Goal: Task Accomplishment & Management: Use online tool/utility

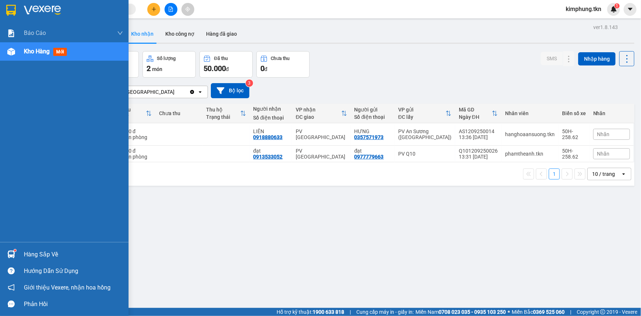
click at [27, 247] on div "Hàng sắp về" at bounding box center [64, 254] width 129 height 17
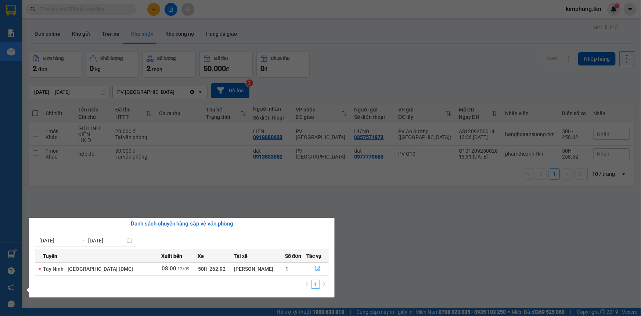
click at [379, 260] on section "Kết quả tìm kiếm ( 0 ) Bộ lọc No Data kimphung.tkn 1 Báo cáo Mẫu 1: Báo cáo dòn…" at bounding box center [320, 158] width 641 height 316
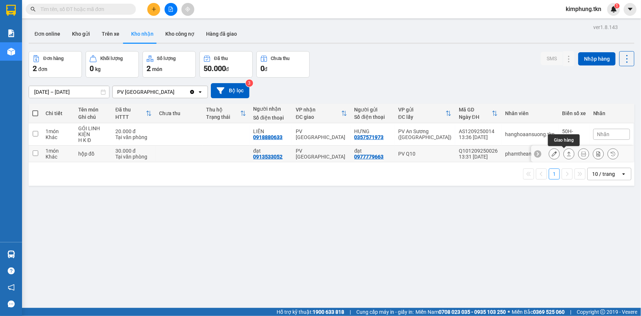
click at [552, 154] on icon at bounding box center [554, 153] width 5 height 5
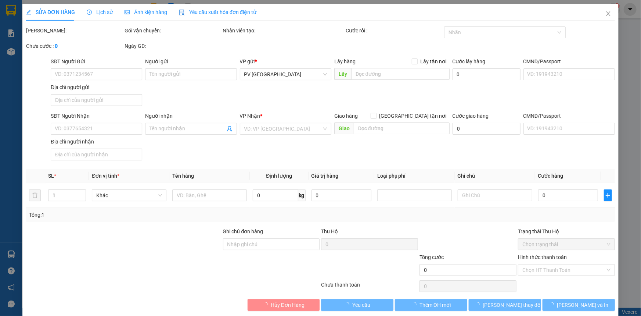
type input "0977779663"
type input "đạt"
type input "0913533052"
type input "đạt"
type input "30.000"
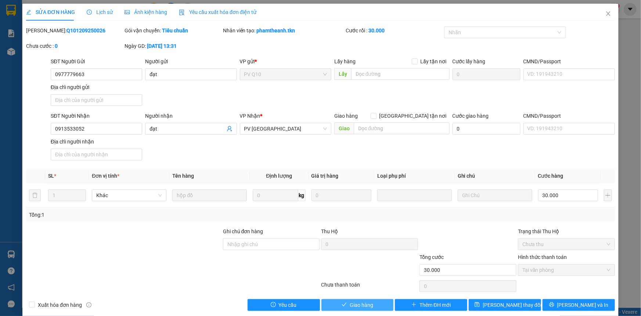
click at [370, 305] on span "Giao hàng" at bounding box center [362, 305] width 24 height 8
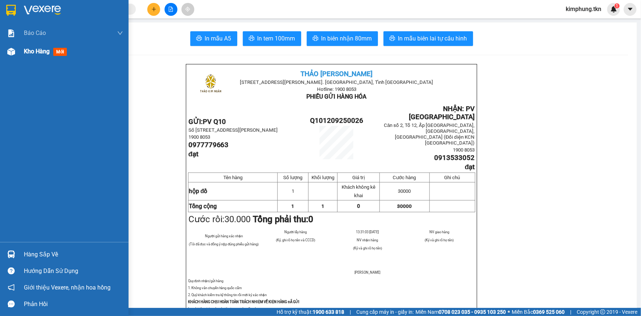
click at [38, 57] on div "Kho hàng mới" at bounding box center [73, 51] width 99 height 18
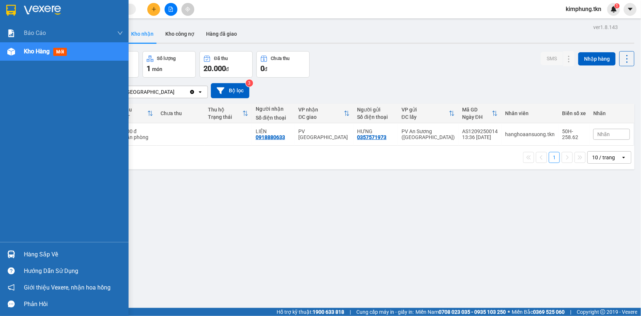
click at [26, 253] on div "Hàng sắp về" at bounding box center [73, 254] width 99 height 11
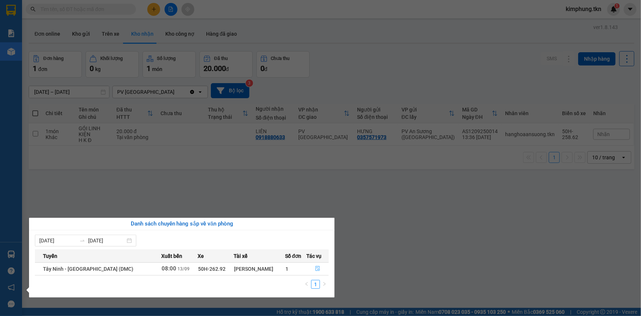
click at [315, 267] on icon "file-done" at bounding box center [317, 268] width 5 height 5
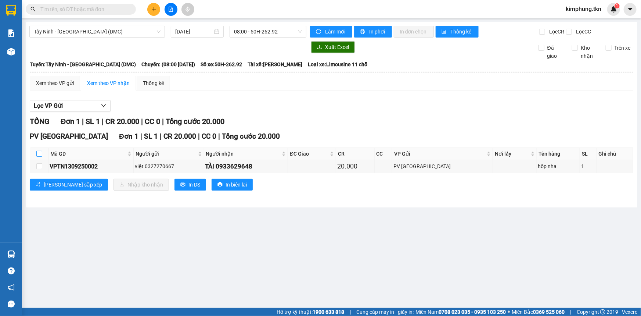
click at [40, 154] on input "checkbox" at bounding box center [39, 154] width 6 height 6
checkbox input "true"
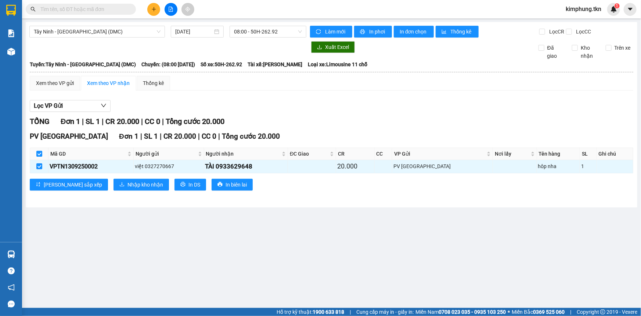
click at [116, 176] on div "PV [GEOGRAPHIC_DATA] 1 | SL 1 | CR 20.000 | CC 0 | Tổng cước 20.000 Mã GD Người…" at bounding box center [332, 163] width 604 height 65
click at [127, 184] on span "Nhập kho nhận" at bounding box center [145, 184] width 36 height 8
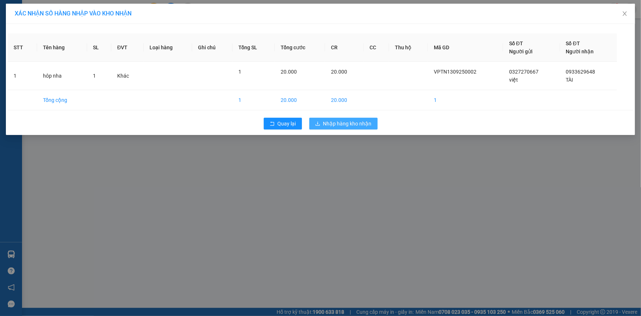
click at [339, 118] on button "Nhập hàng kho nhận" at bounding box center [343, 124] width 68 height 12
